Goal: Check status: Check status

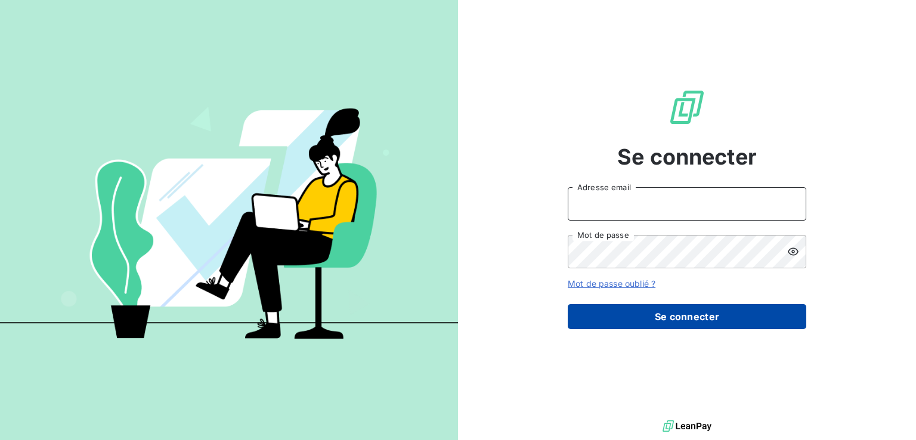
type input "[PERSON_NAME][EMAIL_ADDRESS][PERSON_NAME][DOMAIN_NAME]"
click at [630, 317] on button "Se connecter" at bounding box center [687, 316] width 239 height 25
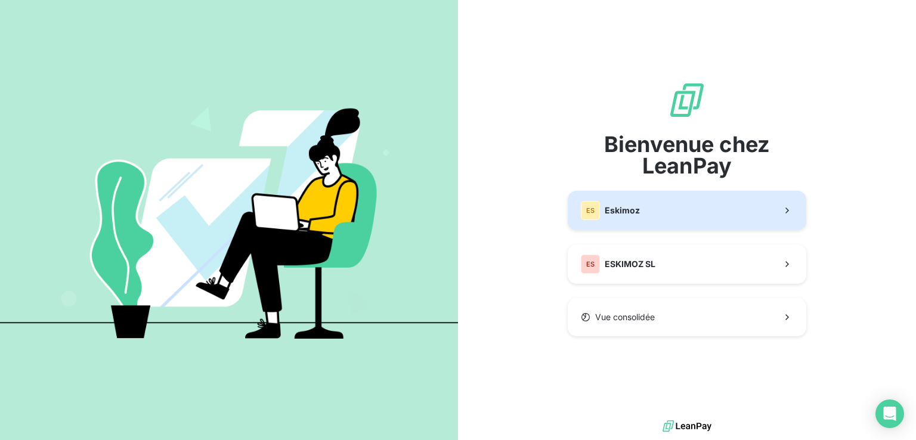
click at [661, 227] on button "ES Eskimoz" at bounding box center [687, 210] width 239 height 39
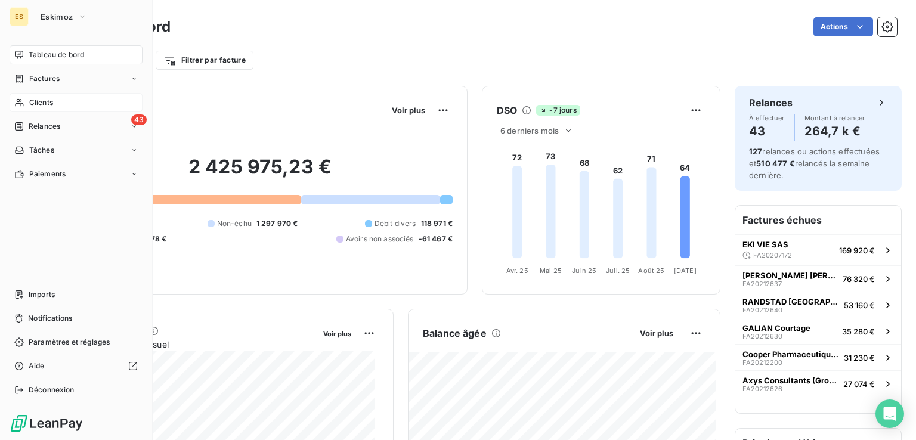
click at [33, 103] on span "Clients" at bounding box center [41, 102] width 24 height 11
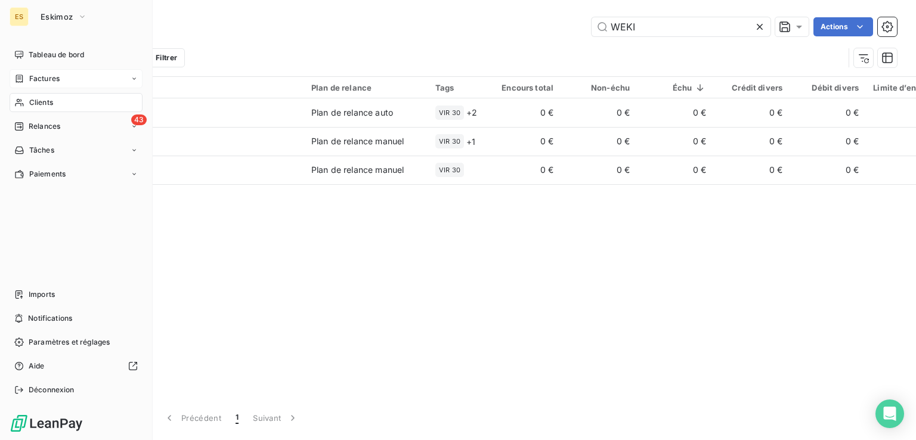
type input "WEKI"
click at [48, 78] on span "Factures" at bounding box center [44, 78] width 30 height 11
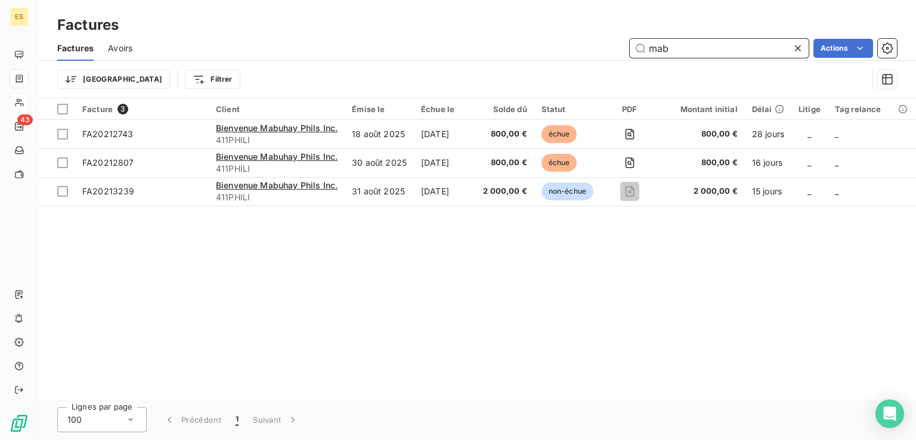
drag, startPoint x: 692, startPoint y: 53, endPoint x: 496, endPoint y: 17, distance: 199.5
click at [496, 17] on div "Factures Factures Avoirs mab Actions Trier Filtrer" at bounding box center [477, 49] width 878 height 98
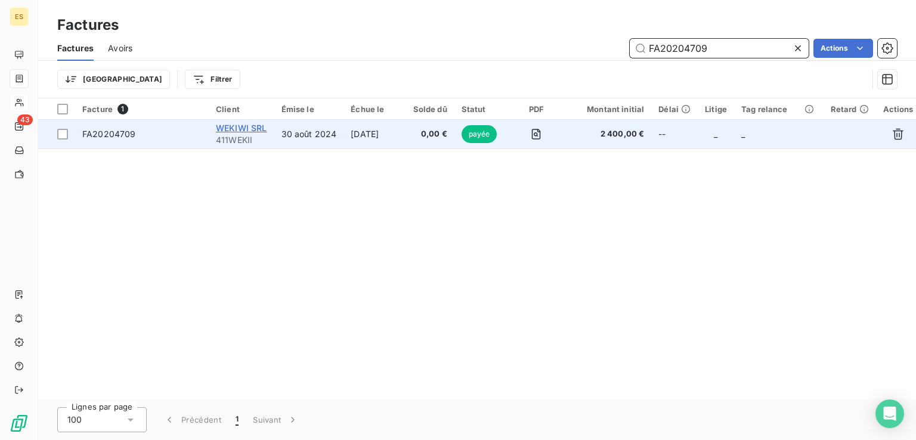
type input "FA20204709"
click at [255, 131] on span "WEKIWI SRL" at bounding box center [241, 128] width 51 height 10
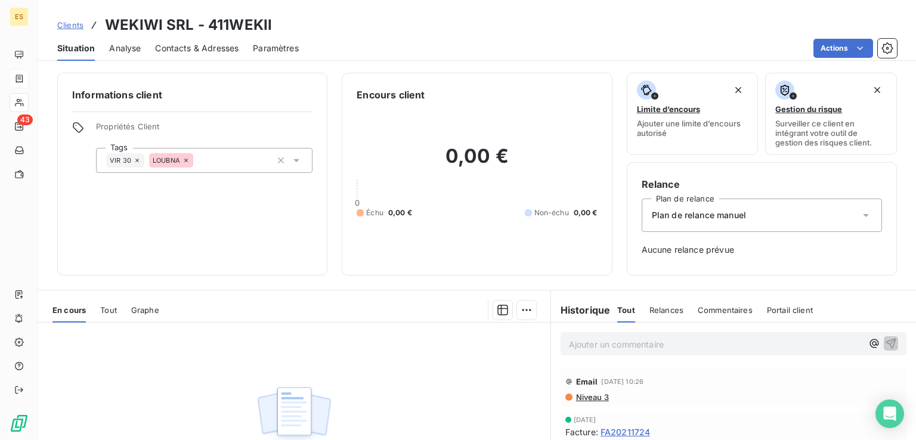
click at [115, 304] on div "Tout" at bounding box center [108, 310] width 17 height 25
